Goal: Subscribe to service/newsletter

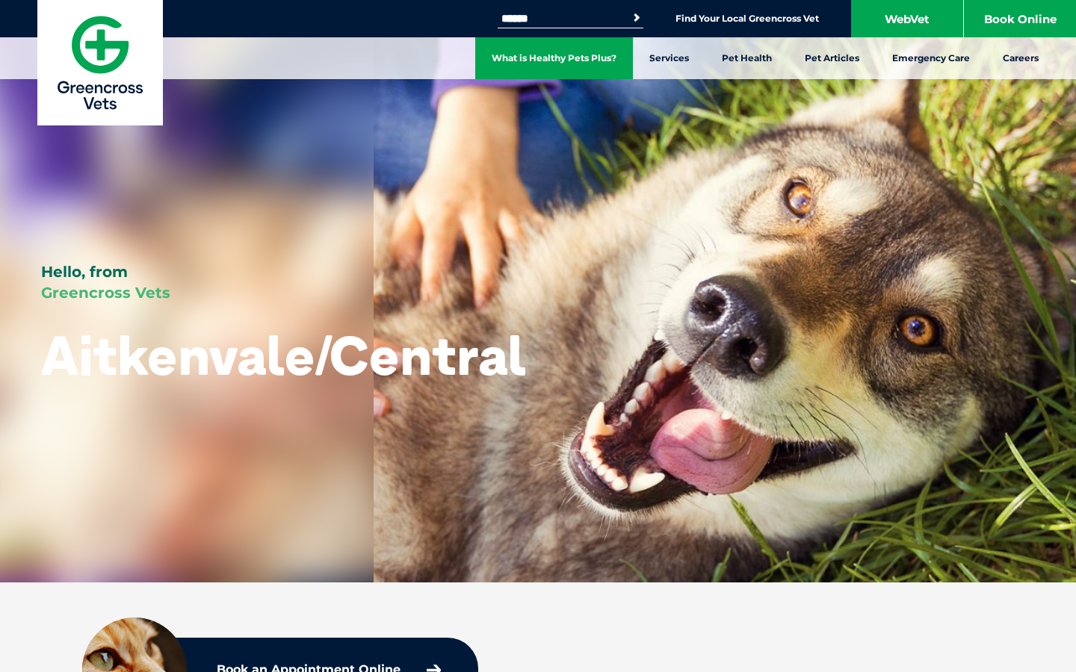
click at [543, 58] on link "What is Healthy Pets Plus?" at bounding box center [554, 58] width 158 height 42
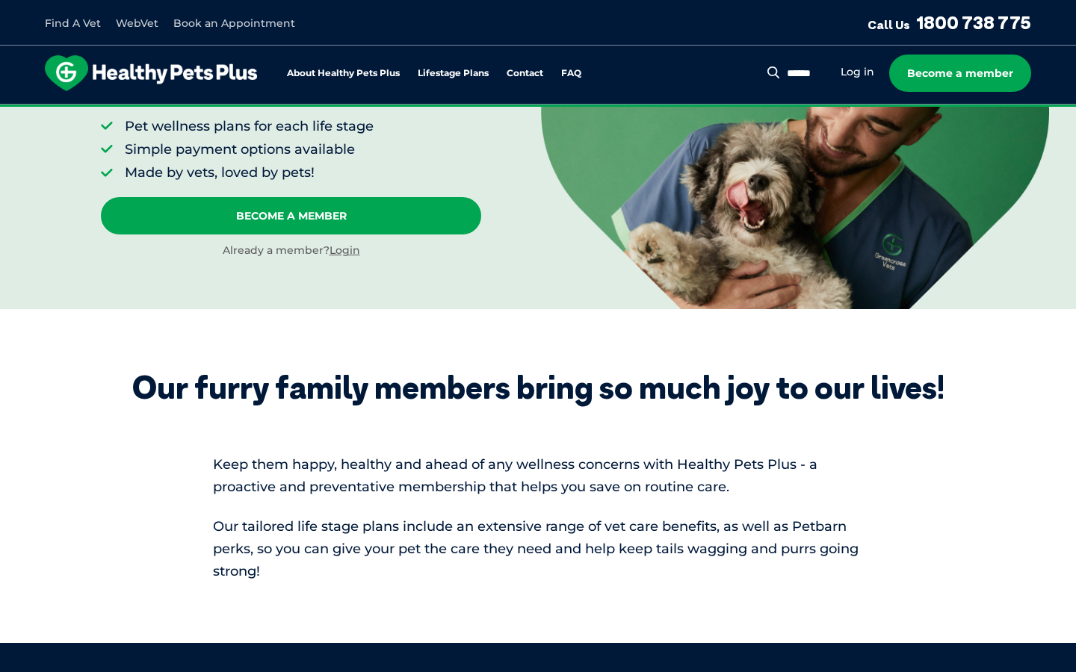
scroll to position [232, 0]
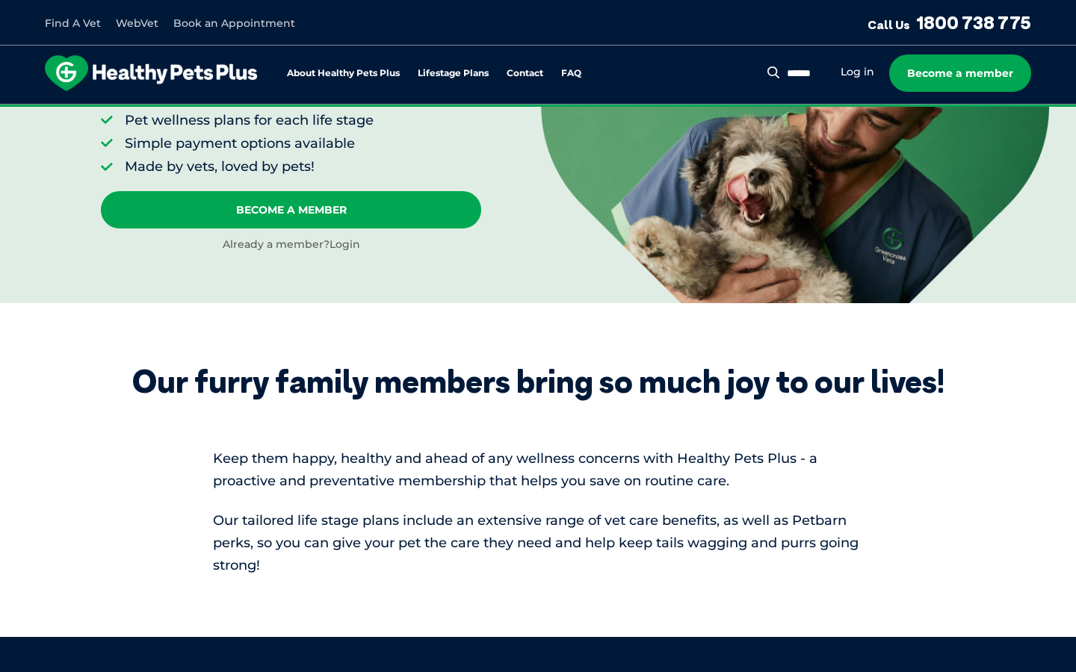
click at [352, 247] on link "Login" at bounding box center [344, 244] width 31 height 13
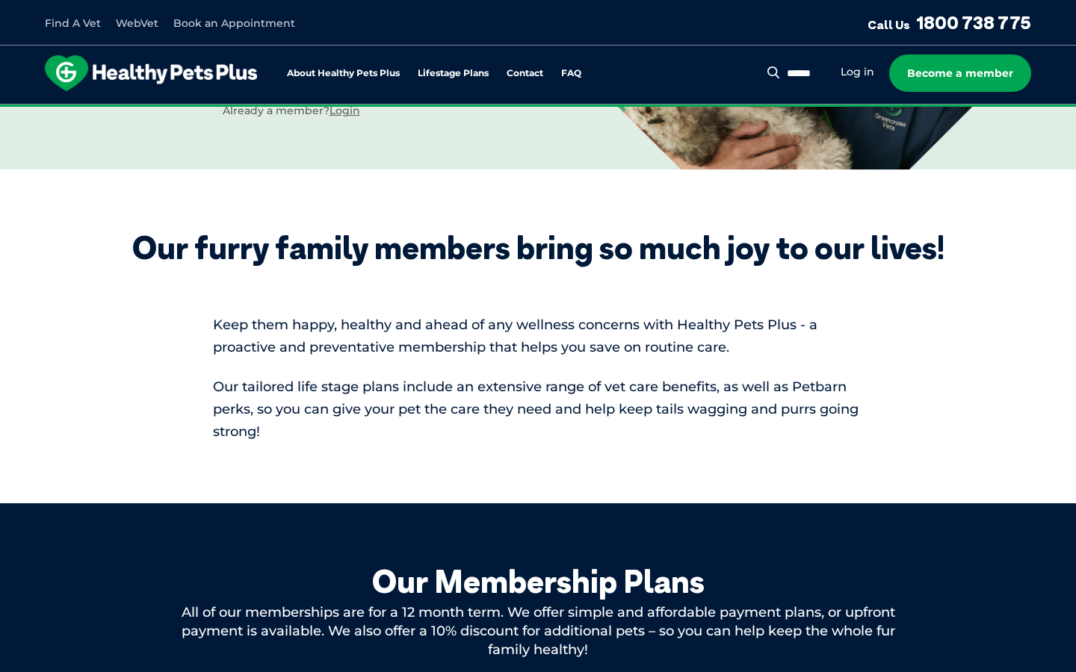
scroll to position [372, 0]
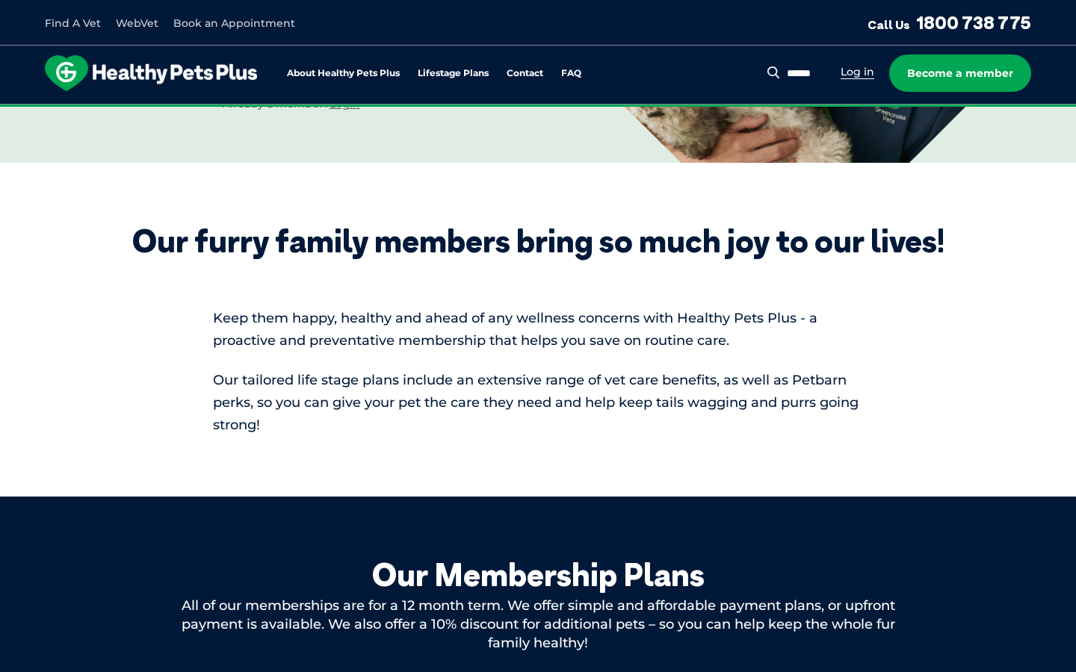
click at [852, 70] on link "Log in" at bounding box center [857, 72] width 34 height 14
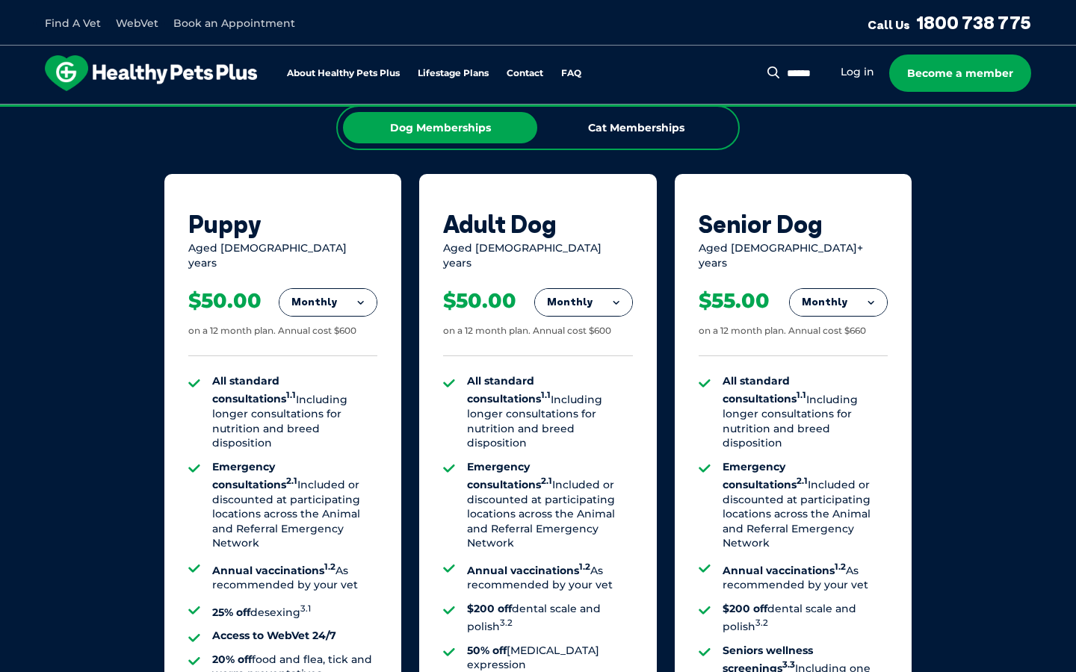
scroll to position [943, 0]
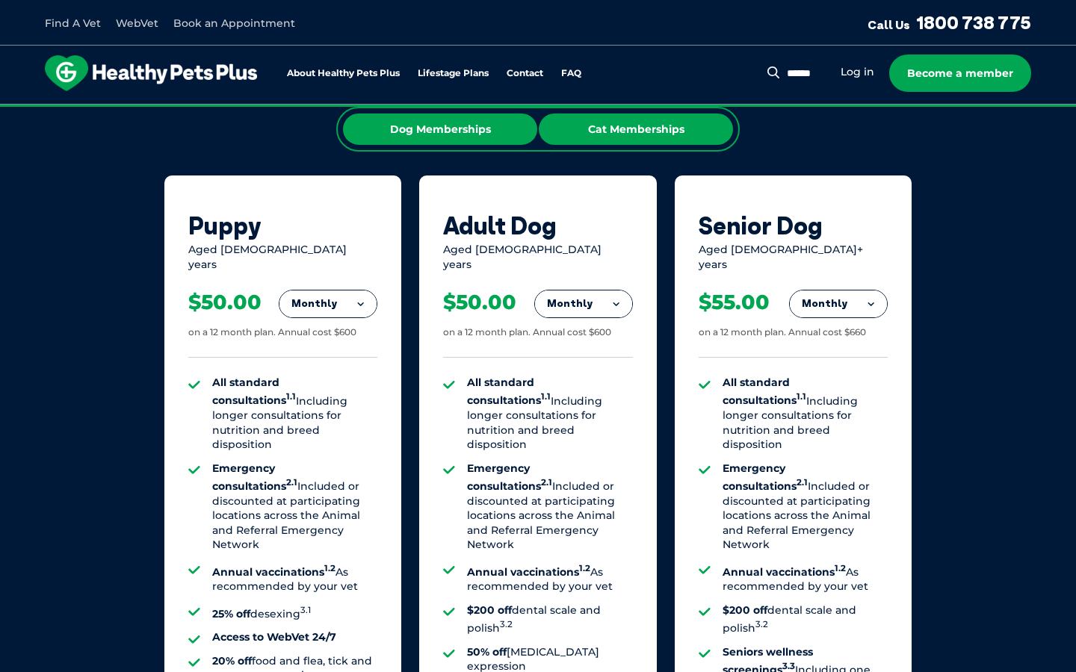
click at [629, 142] on div "Cat Memberships" at bounding box center [636, 129] width 194 height 31
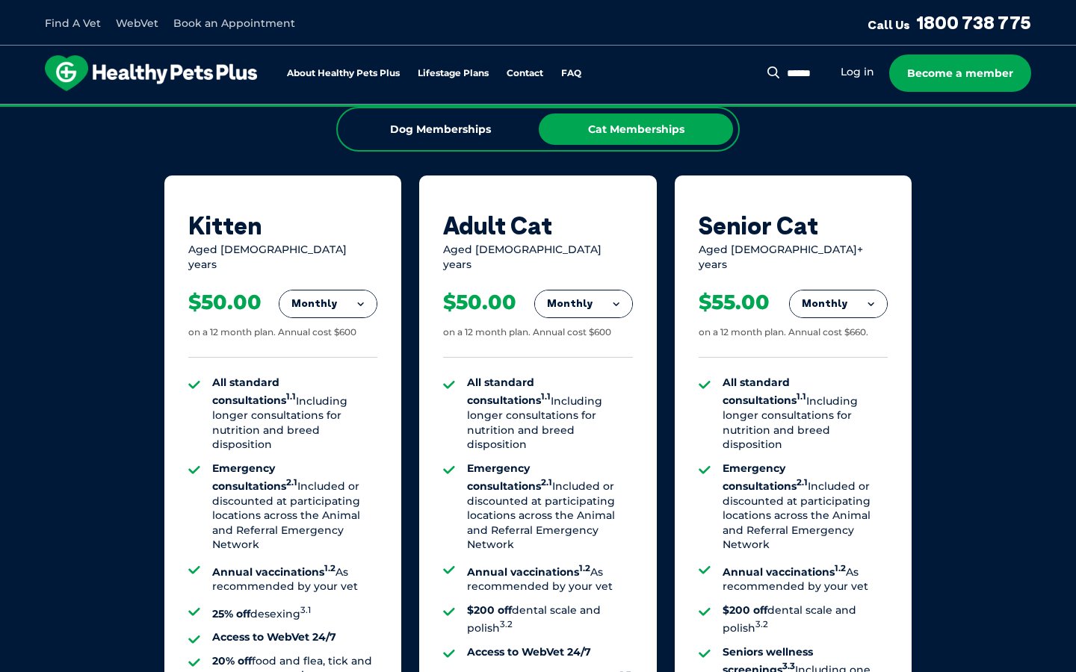
click at [335, 294] on button "Monthly" at bounding box center [327, 304] width 97 height 27
click at [332, 326] on li "Fortnightly" at bounding box center [327, 335] width 97 height 36
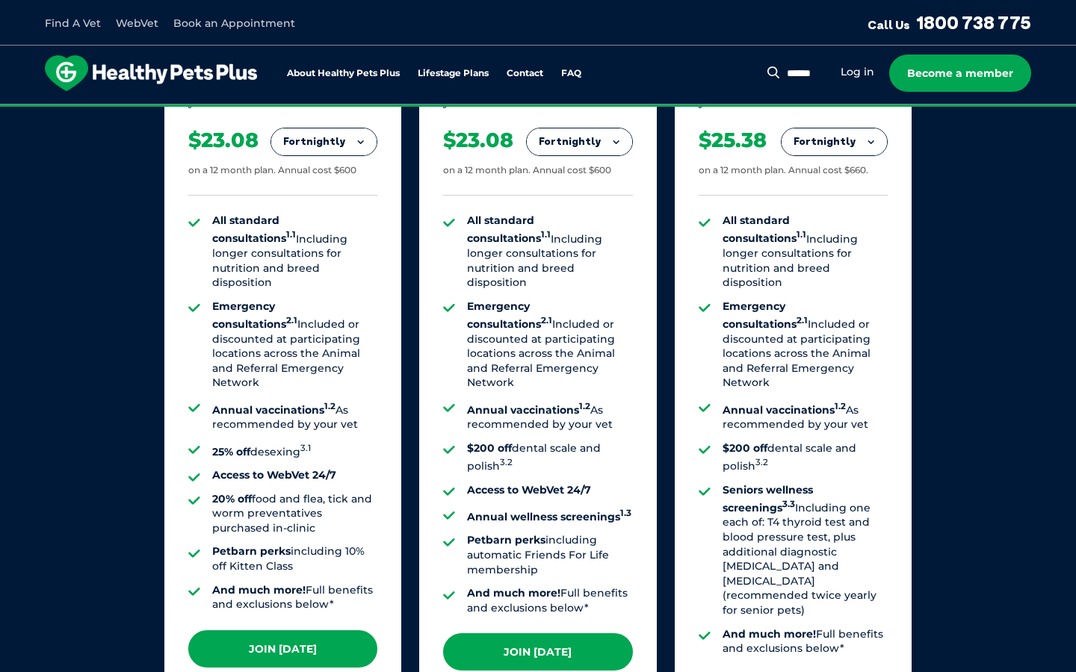
scroll to position [1104, 0]
click at [301, 469] on strong "Access to WebVet 24/7" at bounding box center [274, 475] width 124 height 13
